Goal: Navigation & Orientation: Understand site structure

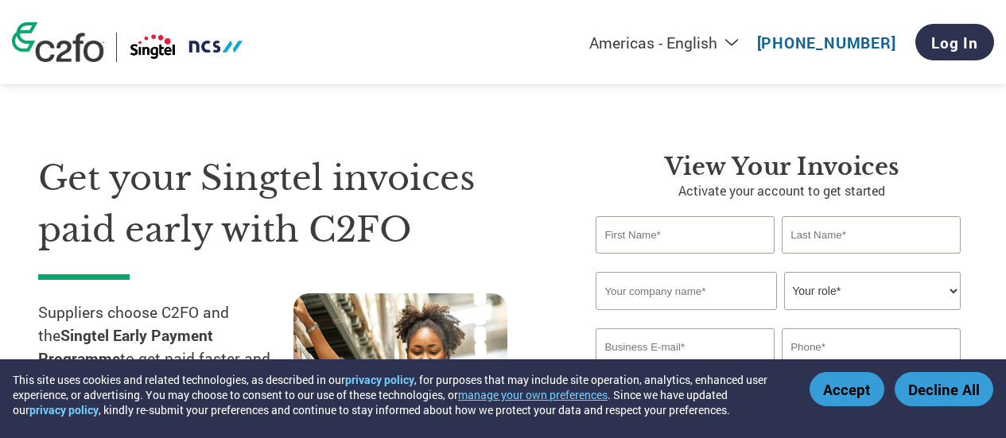
select select "en-[GEOGRAPHIC_DATA]"
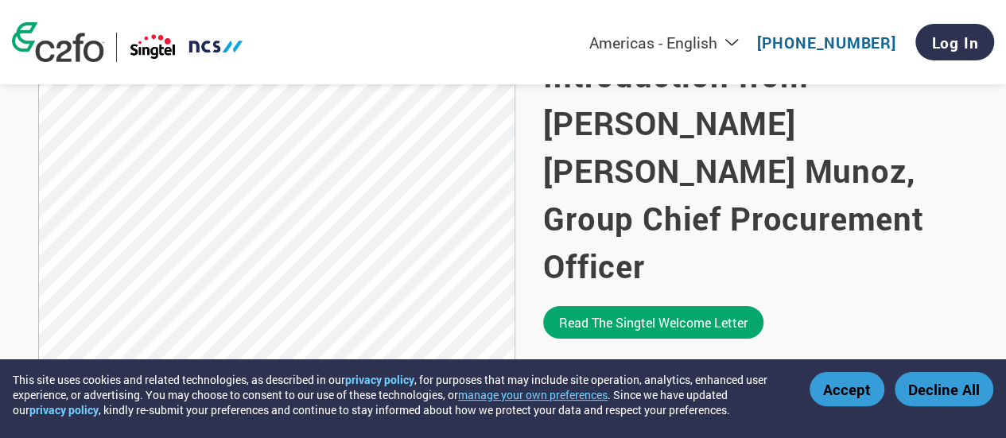
scroll to position [1085, 0]
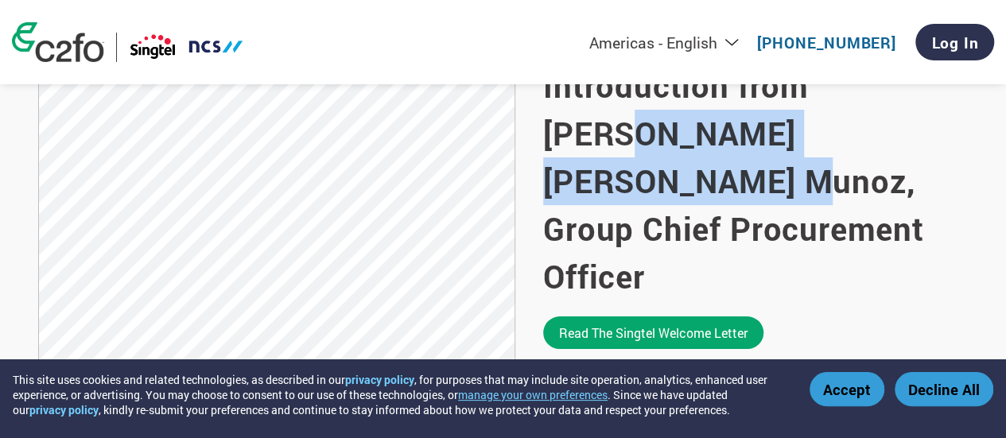
drag, startPoint x: 992, startPoint y: 157, endPoint x: 989, endPoint y: 180, distance: 23.3
click at [989, 180] on section "Introduction from [PERSON_NAME] [PERSON_NAME] Munoz, Group Chief Procurement Of…" at bounding box center [503, 205] width 1006 height 550
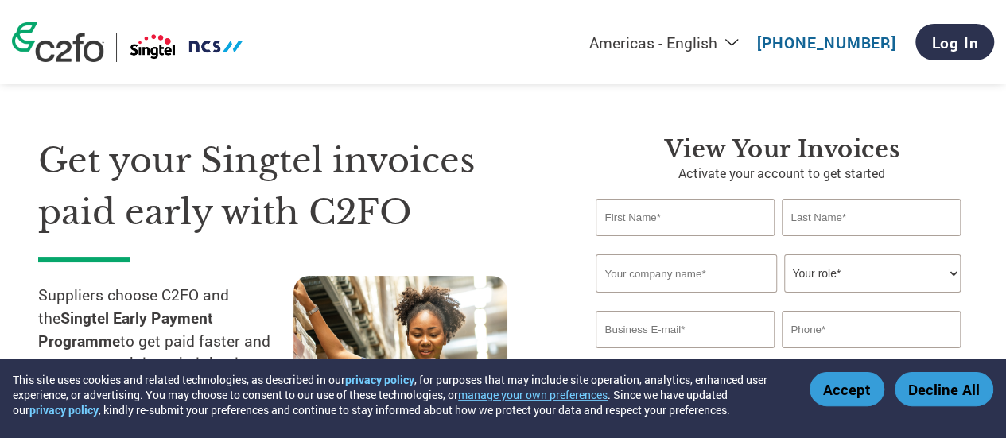
scroll to position [0, 0]
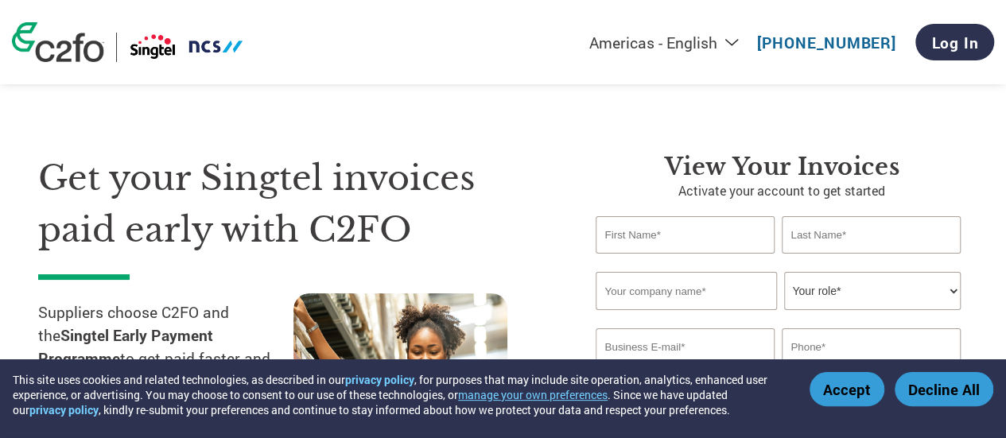
click at [994, 24] on div "Americas - English Américas - Español [GEOGRAPHIC_DATA] - Português [GEOGRAPHIC…" at bounding box center [503, 42] width 1006 height 84
drag, startPoint x: 750, startPoint y: 41, endPoint x: 742, endPoint y: 45, distance: 8.6
click at [749, 41] on select "Americas - English Américas - Español [GEOGRAPHIC_DATA] - Português [GEOGRAPHIC…" at bounding box center [565, 43] width 368 height 20
click at [67, 55] on img at bounding box center [58, 42] width 92 height 40
select select "en-[GEOGRAPHIC_DATA]"
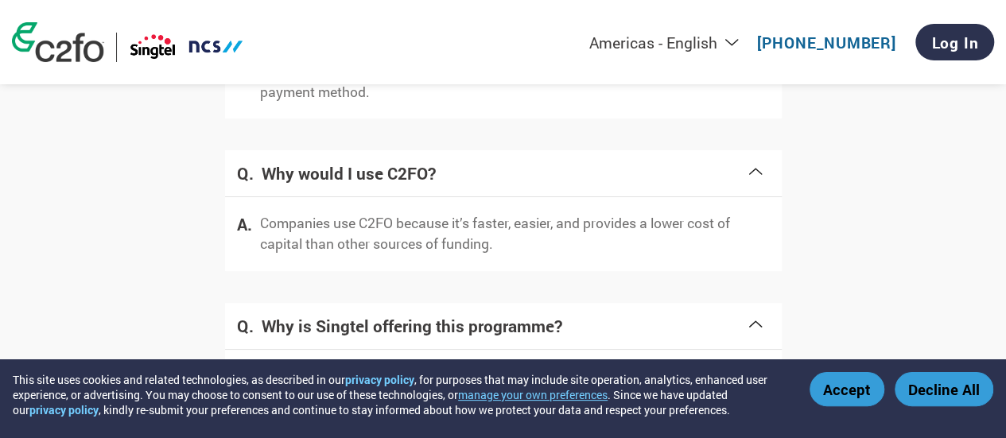
scroll to position [3379, 0]
